Goal: Information Seeking & Learning: Learn about a topic

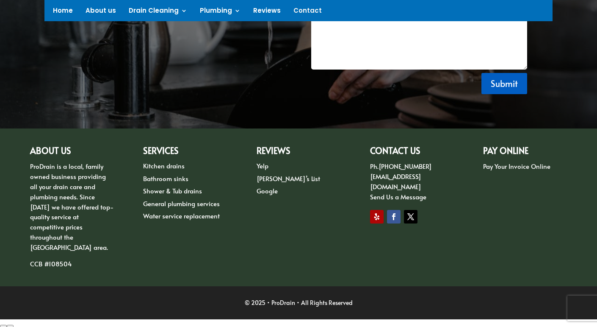
scroll to position [858, 0]
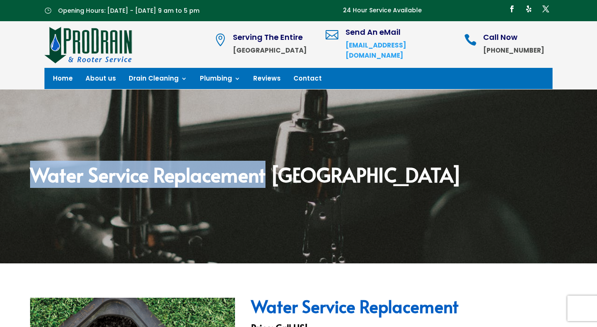
drag, startPoint x: 35, startPoint y: 179, endPoint x: 266, endPoint y: 177, distance: 230.5
click at [266, 177] on div "Water Service Replacement [GEOGRAPHIC_DATA]" at bounding box center [298, 176] width 597 height 174
copy h2 "Water Service Replacement"
